Goal: Find specific page/section: Find specific page/section

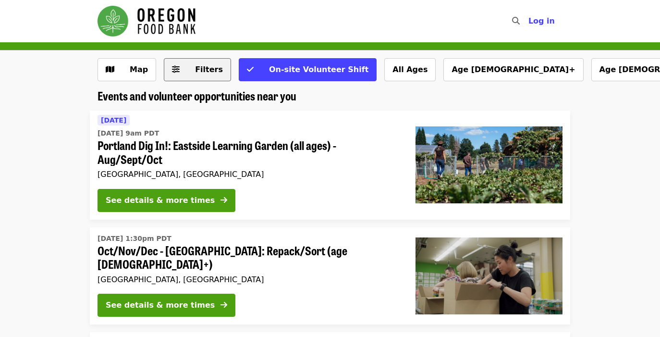
click at [199, 71] on span "Filters" at bounding box center [209, 69] width 28 height 9
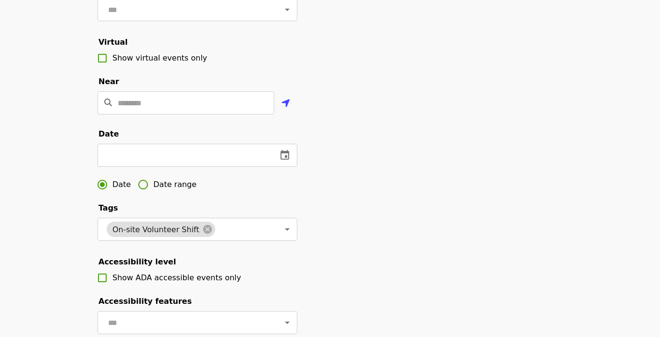
scroll to position [184, 0]
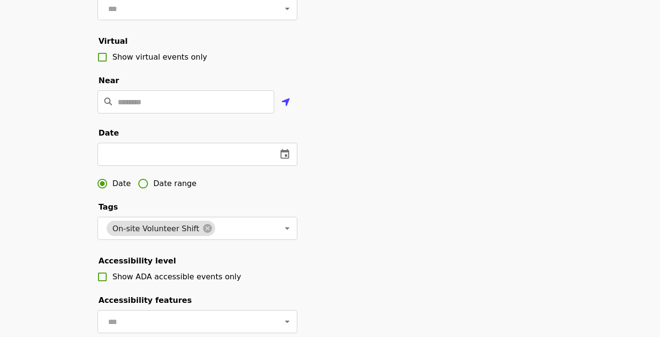
click at [160, 189] on span "Date range" at bounding box center [174, 184] width 43 height 12
click at [129, 164] on input "text" at bounding box center [132, 154] width 68 height 23
click at [184, 159] on icon "change date" at bounding box center [181, 154] width 9 height 10
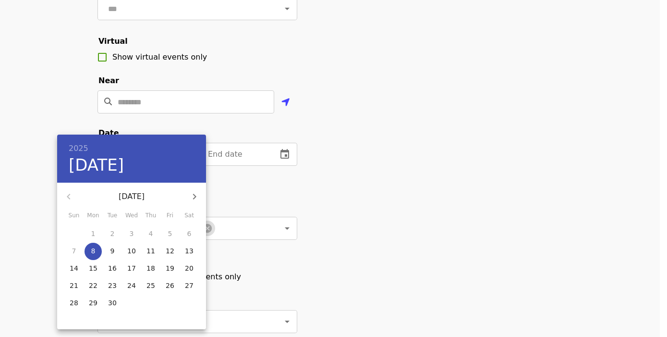
click at [196, 198] on icon "button" at bounding box center [195, 197] width 12 height 12
click at [70, 287] on p "21" at bounding box center [74, 286] width 9 height 10
type input "**********"
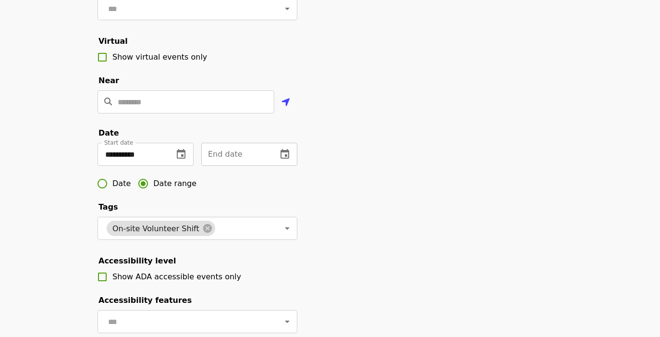
click at [287, 160] on icon "change date" at bounding box center [285, 154] width 12 height 12
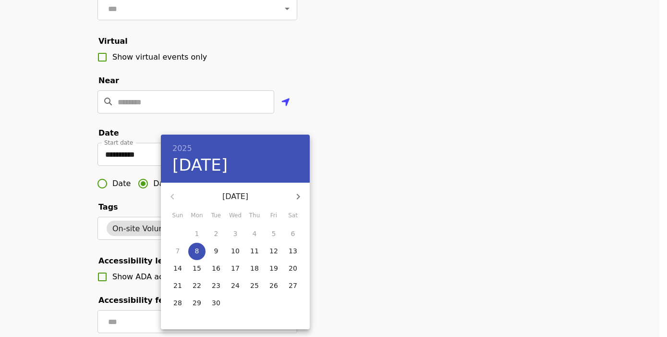
click at [298, 196] on icon "button" at bounding box center [298, 197] width 3 height 6
click at [177, 250] on p "4" at bounding box center [178, 251] width 4 height 10
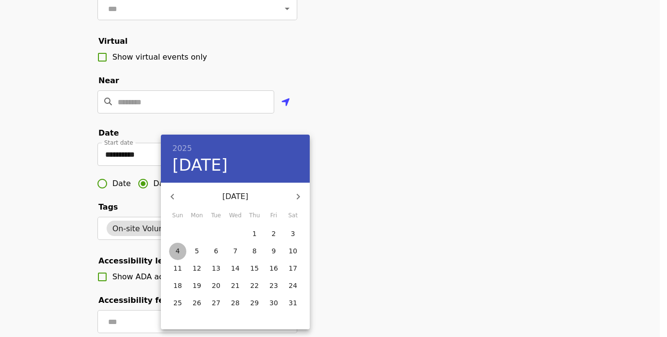
type input "**********"
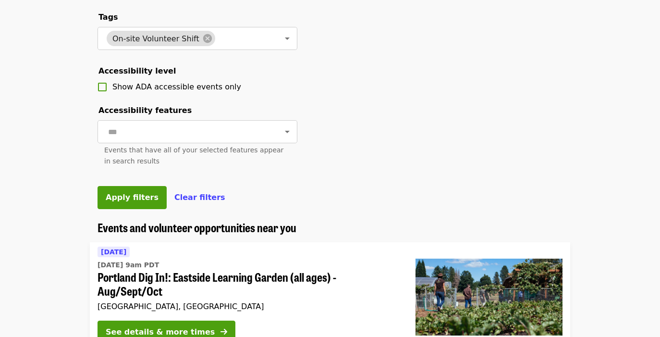
scroll to position [386, 0]
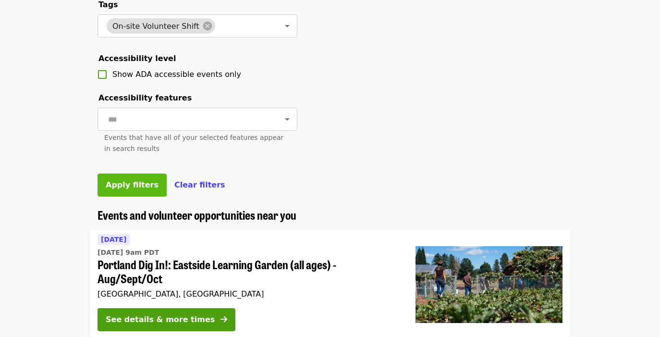
click at [132, 189] on span "Apply filters" at bounding box center [132, 184] width 53 height 9
